Goal: Task Accomplishment & Management: Manage account settings

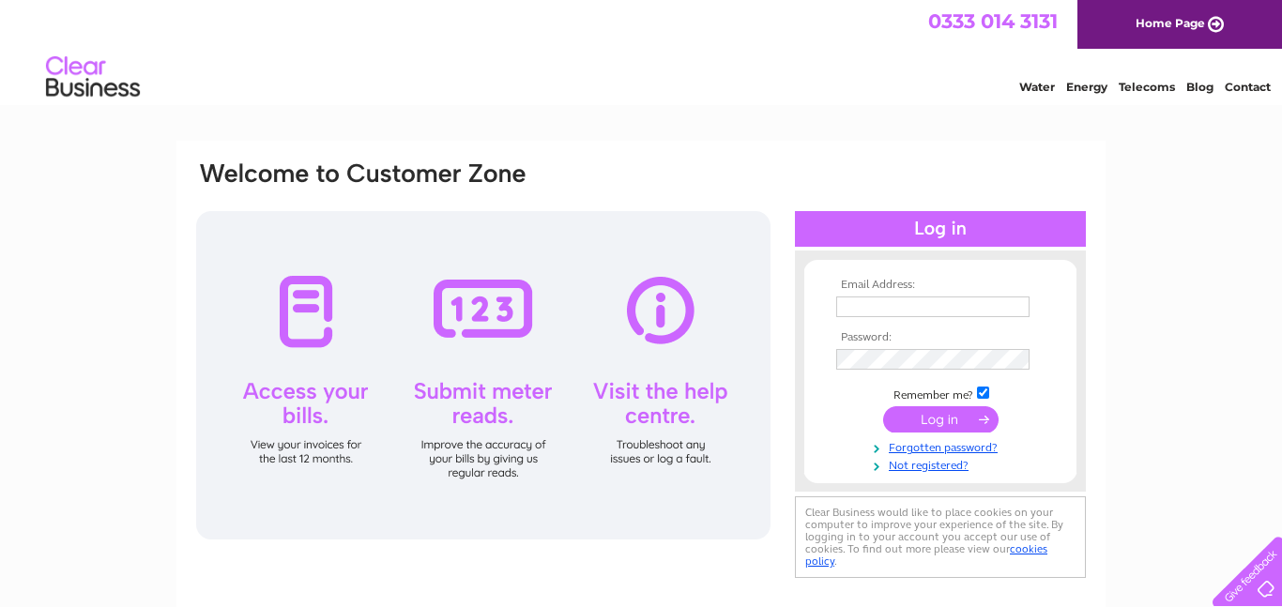
type input "[EMAIL_ADDRESS][DOMAIN_NAME]"
click at [949, 422] on input "submit" at bounding box center [940, 419] width 115 height 26
